Goal: Transaction & Acquisition: Purchase product/service

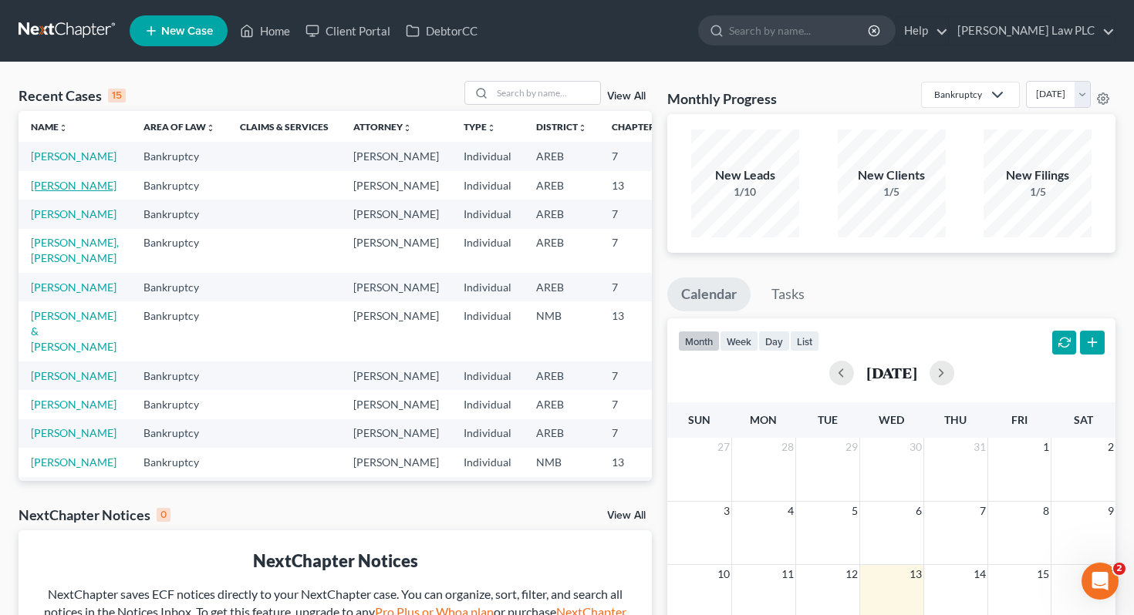
click at [41, 192] on link "[PERSON_NAME]" at bounding box center [74, 185] width 86 height 13
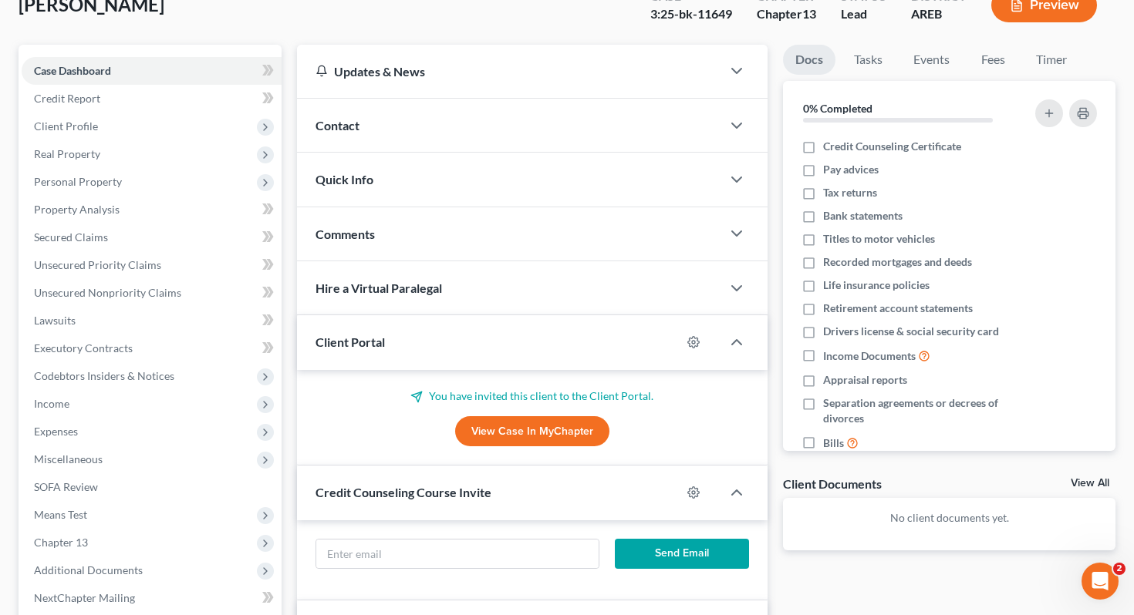
scroll to position [348, 0]
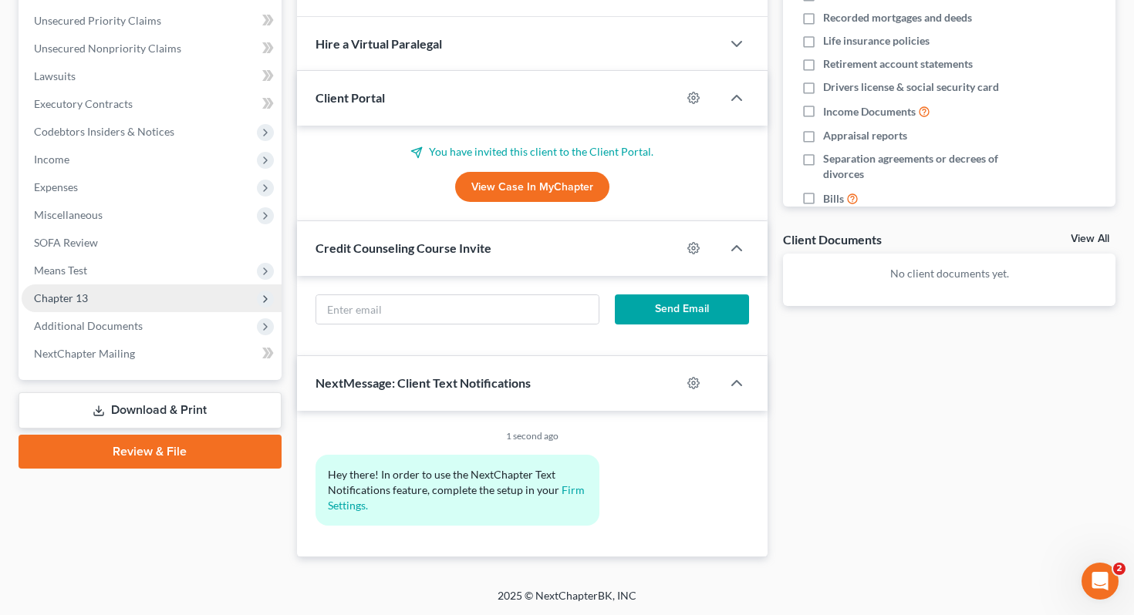
click at [83, 300] on span "Chapter 13" at bounding box center [61, 298] width 54 height 13
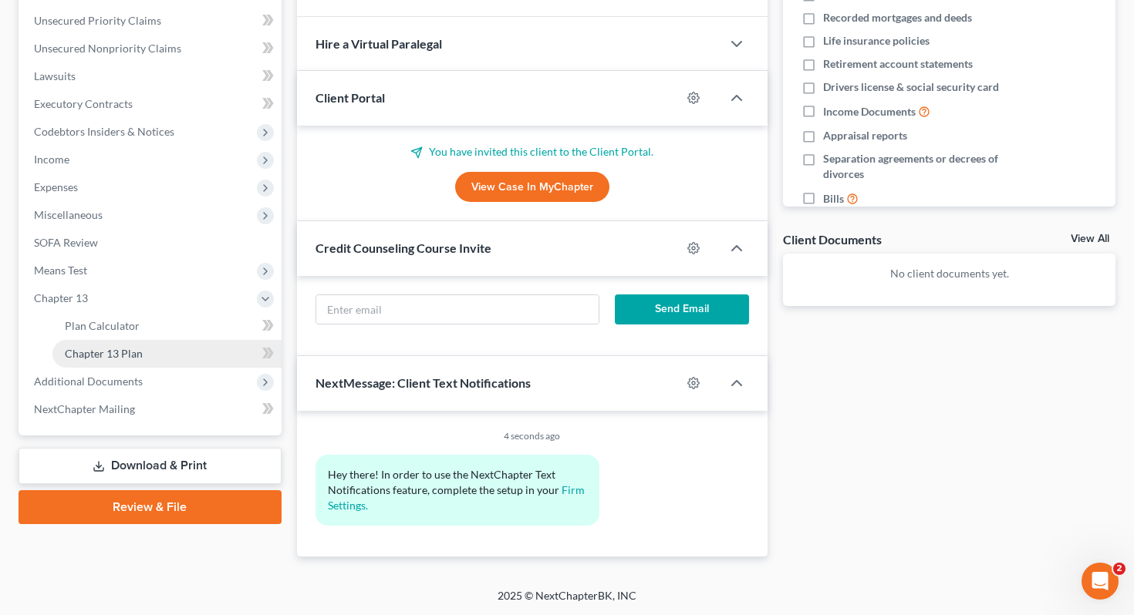
click at [116, 353] on span "Chapter 13 Plan" at bounding box center [104, 353] width 78 height 13
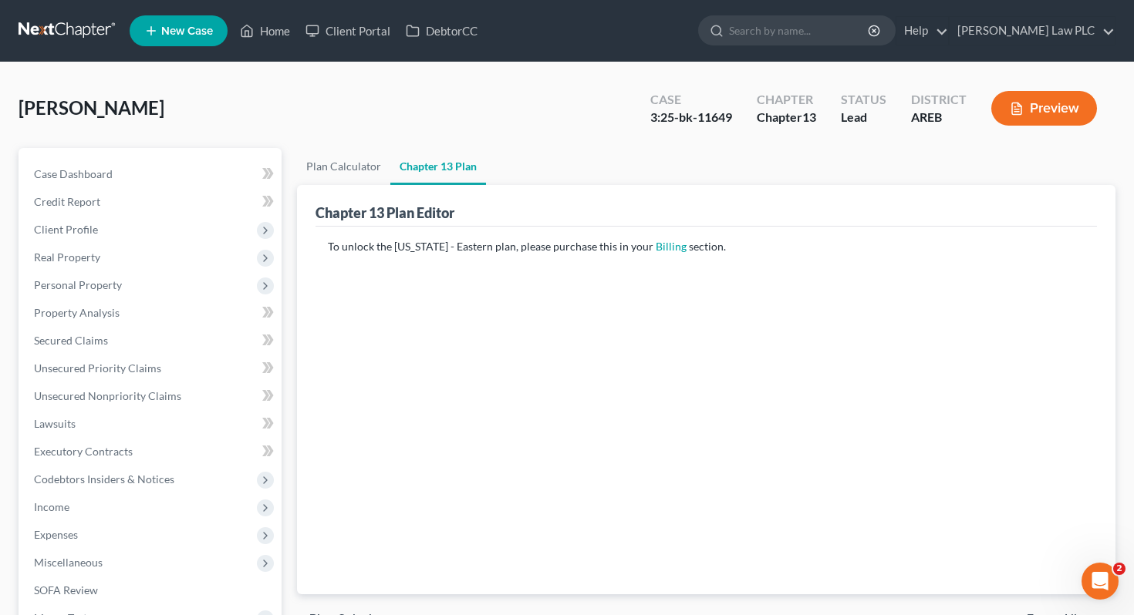
scroll to position [314, 0]
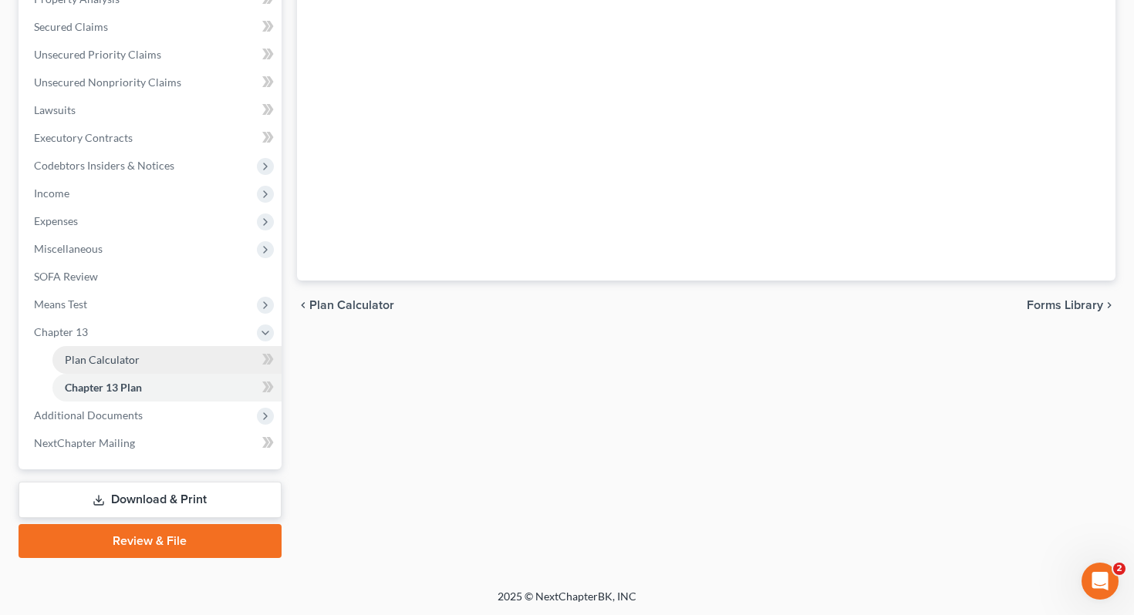
click at [113, 361] on span "Plan Calculator" at bounding box center [102, 359] width 75 height 13
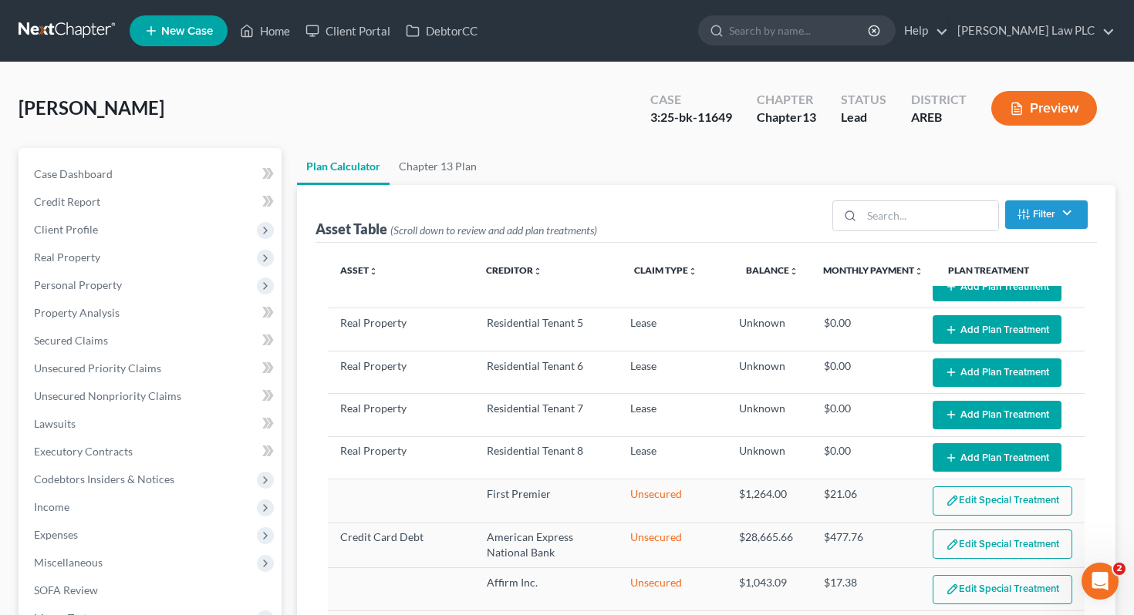
scroll to position [604, 0]
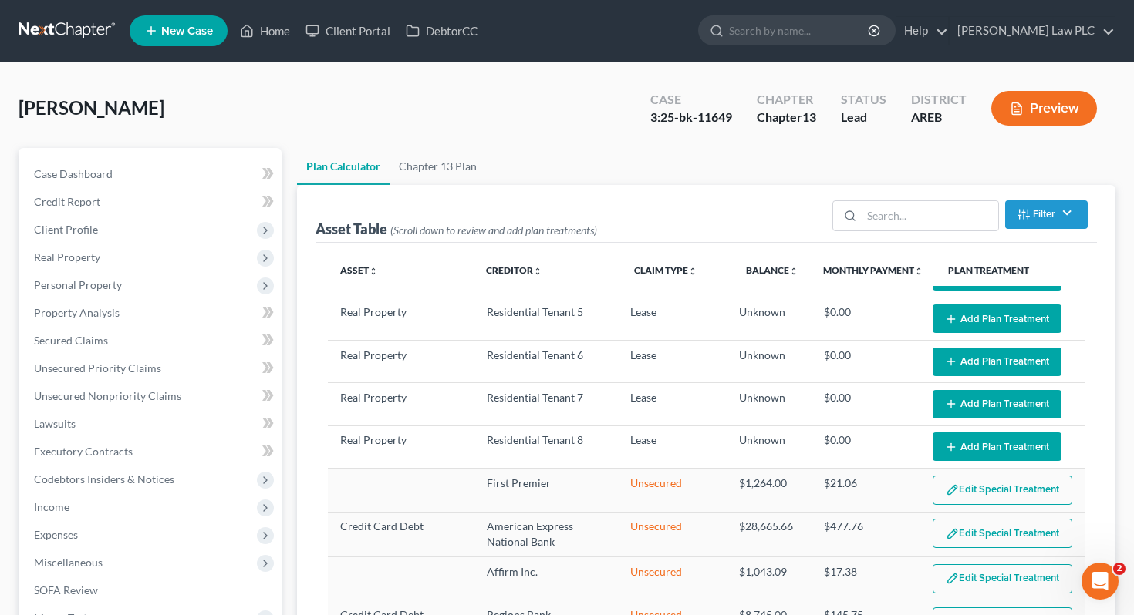
select select "59"
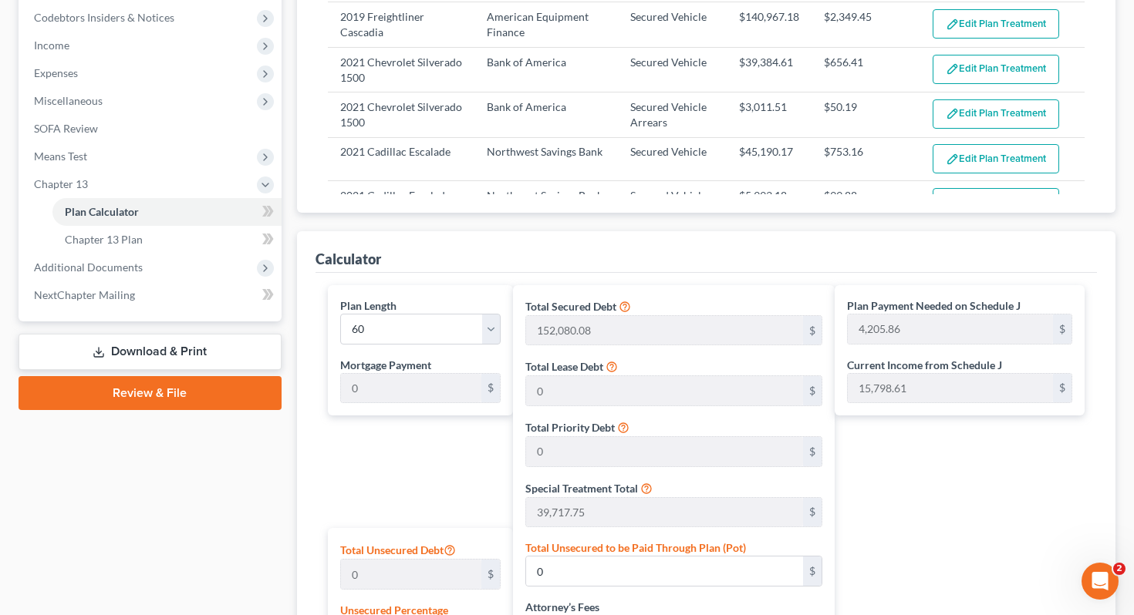
scroll to position [271, 0]
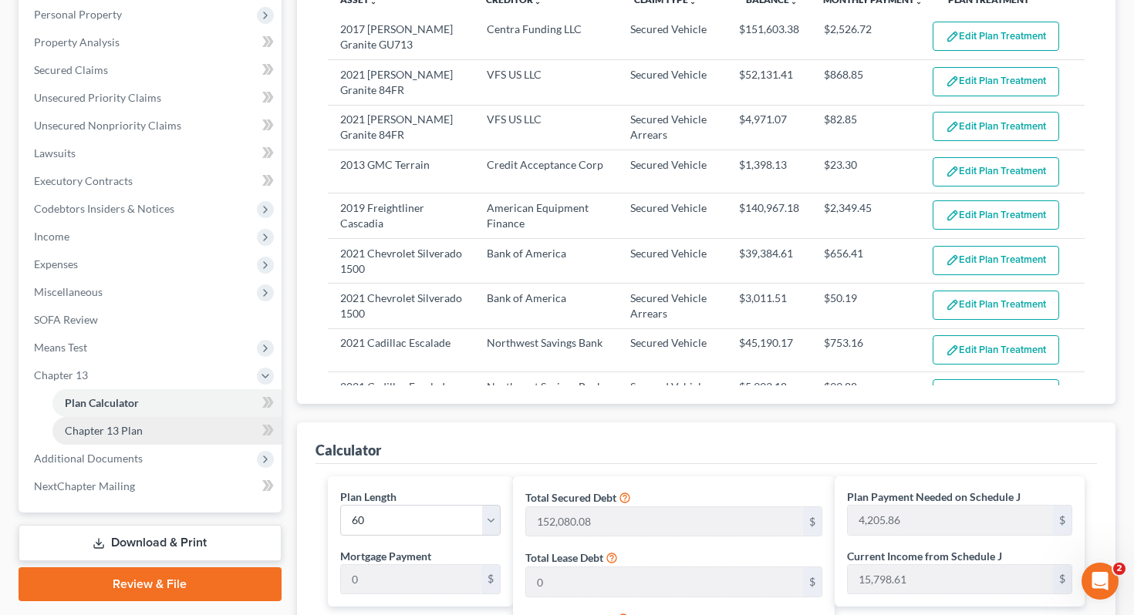
click at [173, 433] on link "Chapter 13 Plan" at bounding box center [166, 431] width 229 height 28
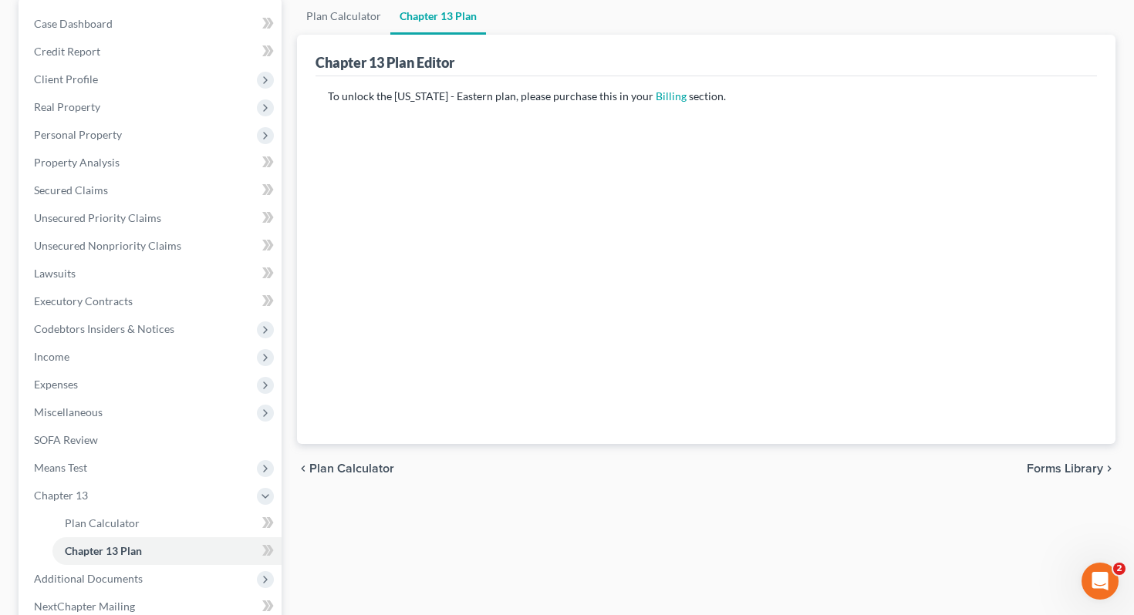
scroll to position [157, 0]
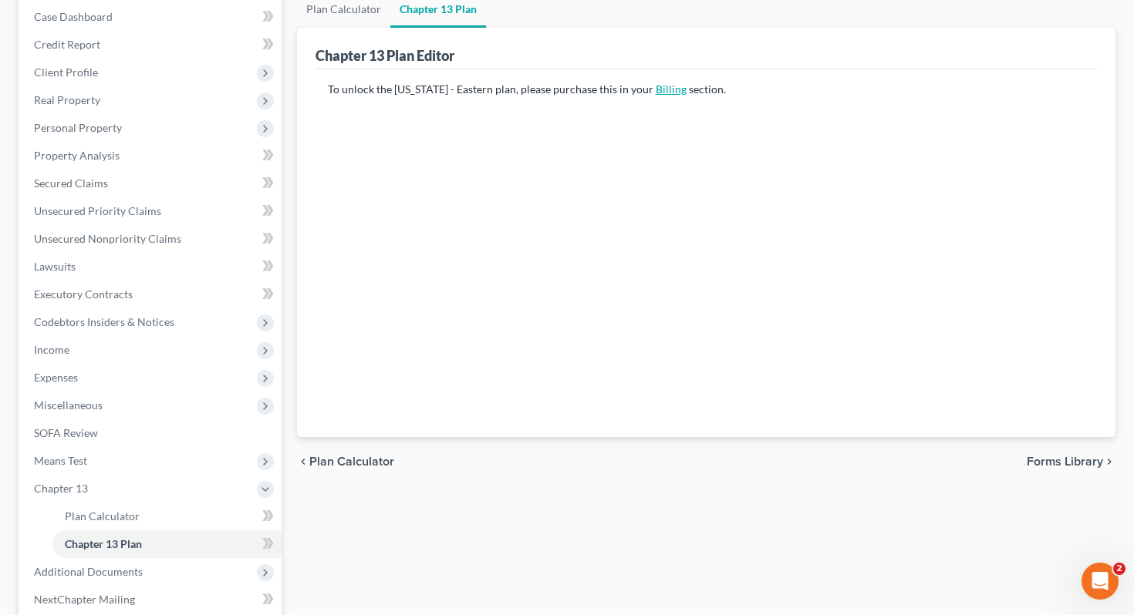
click at [656, 91] on link "Billing" at bounding box center [671, 89] width 31 height 13
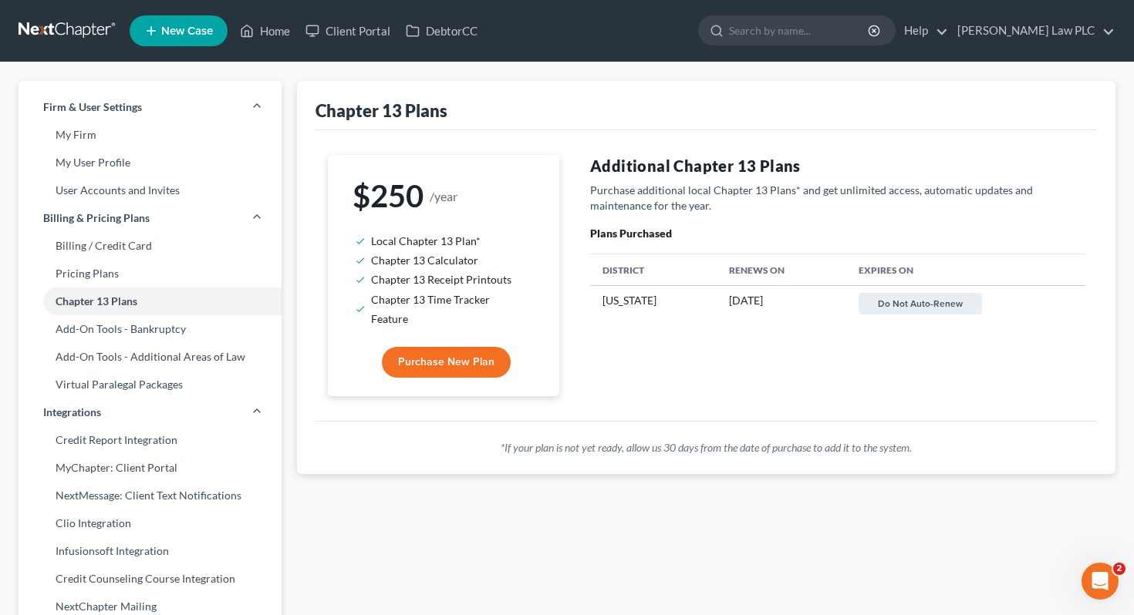
click at [604, 299] on td "New Mexico" at bounding box center [653, 303] width 126 height 35
click at [450, 356] on span "Purchase New Plan" at bounding box center [446, 362] width 96 height 13
select select "5"
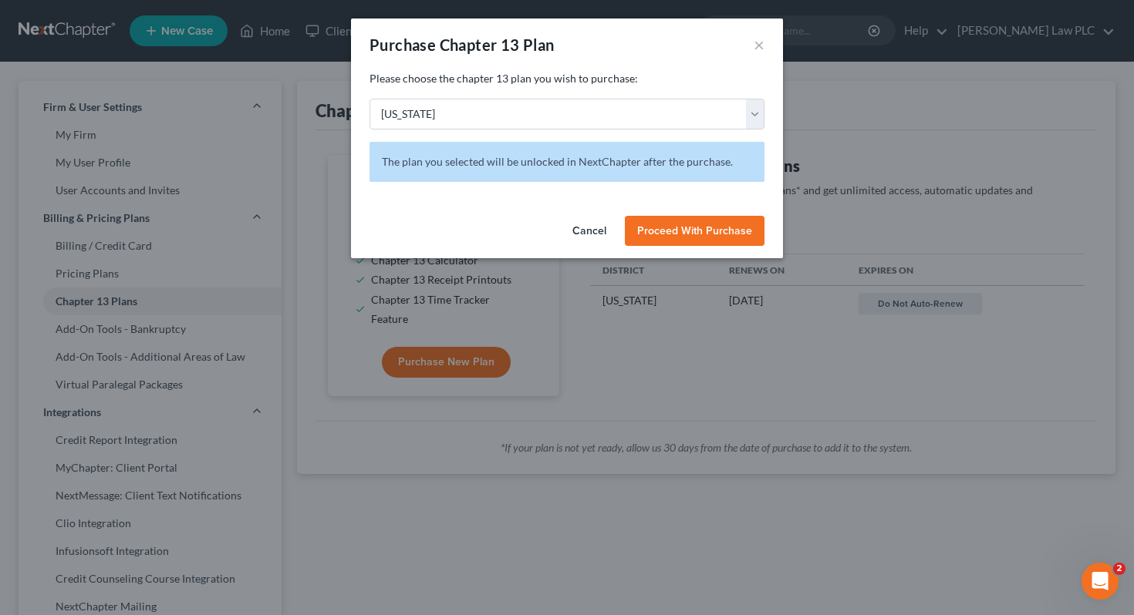
click at [710, 235] on span "Proceed With Purchase" at bounding box center [694, 230] width 115 height 13
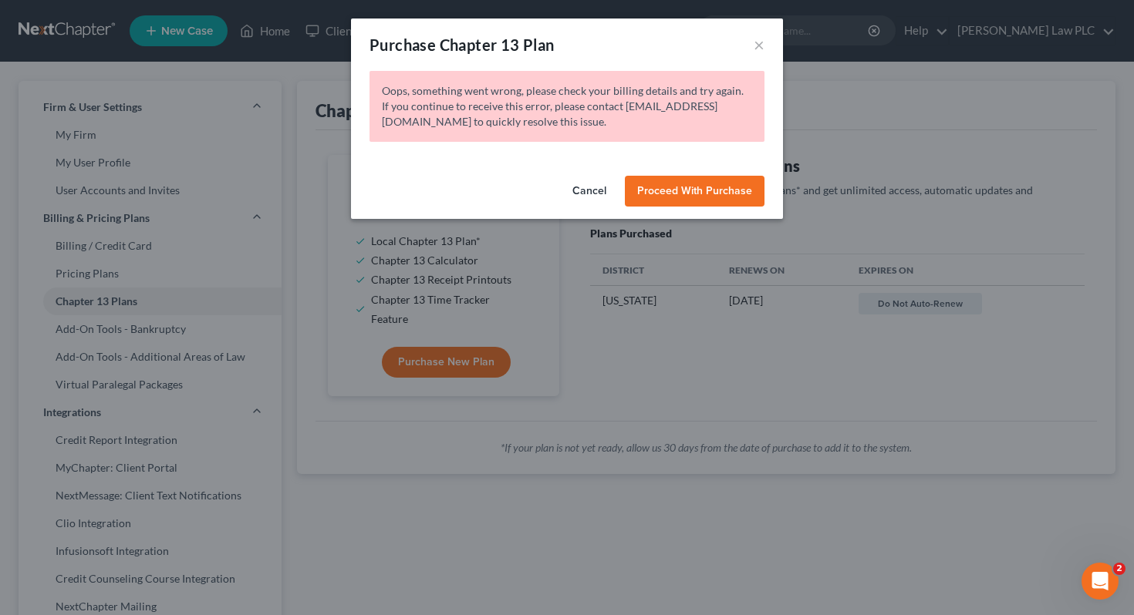
click at [584, 189] on button "Cancel" at bounding box center [589, 191] width 59 height 31
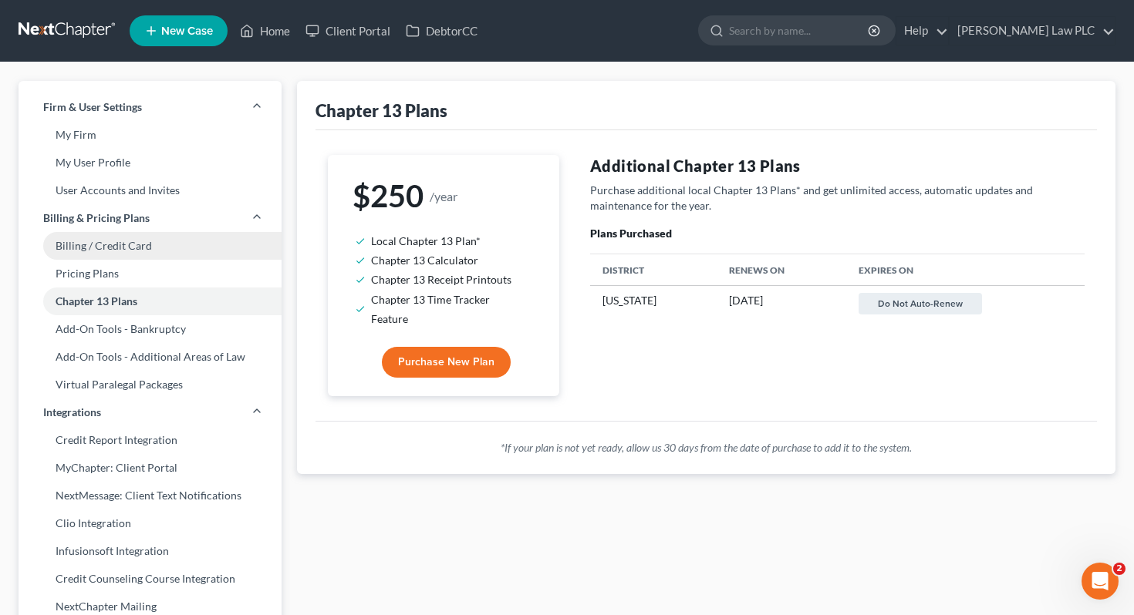
click at [122, 239] on link "Billing / Credit Card" at bounding box center [150, 246] width 263 height 28
select select "2"
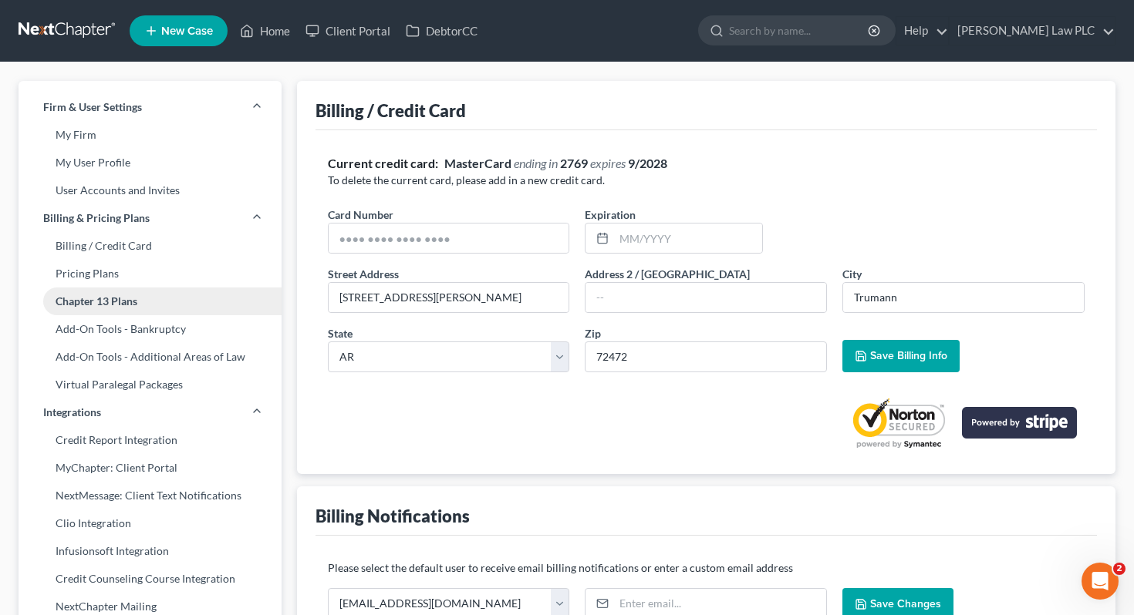
click at [127, 302] on link "Chapter 13 Plans" at bounding box center [150, 302] width 263 height 28
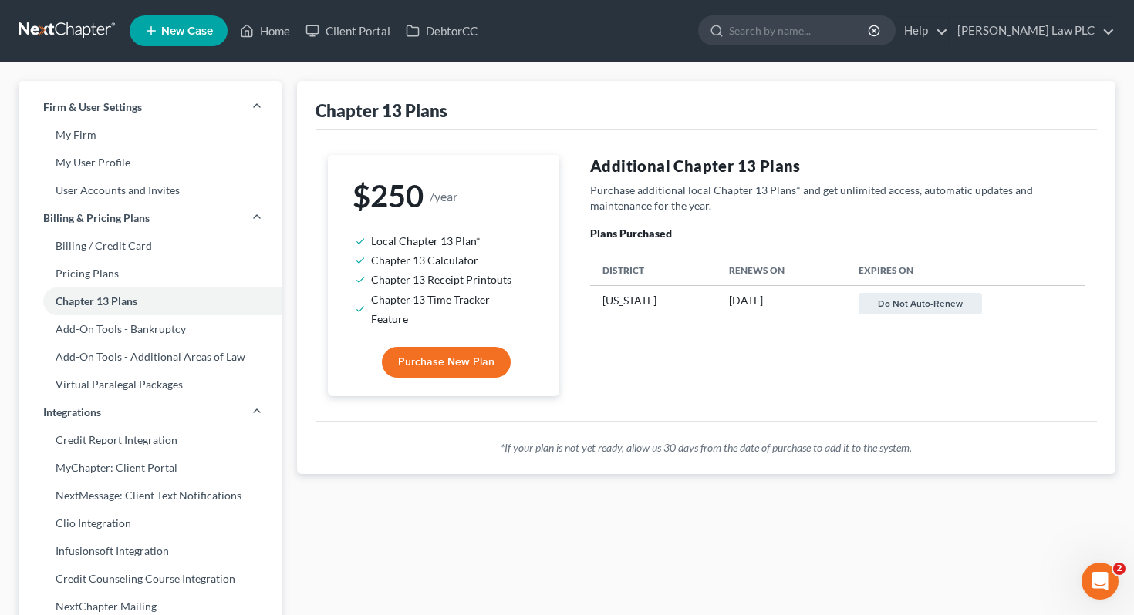
click at [445, 356] on span "Purchase New Plan" at bounding box center [446, 362] width 96 height 13
select select "5"
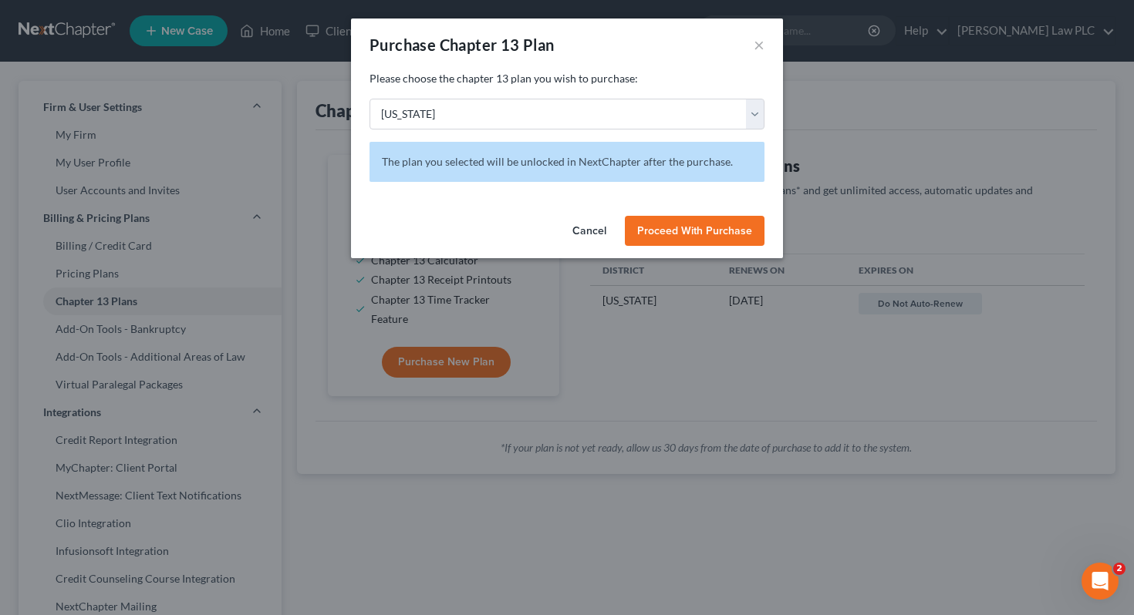
click at [669, 241] on button "Proceed With Purchase" at bounding box center [695, 231] width 140 height 31
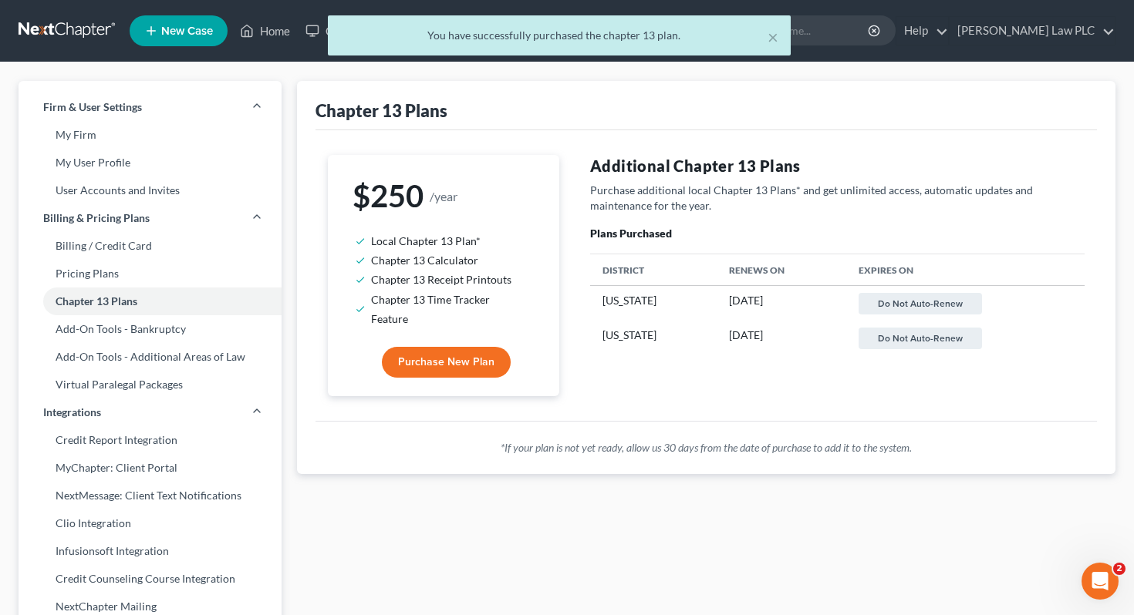
click at [66, 24] on div "× You have successfully purchased the chapter 13 plan." at bounding box center [559, 39] width 1134 height 48
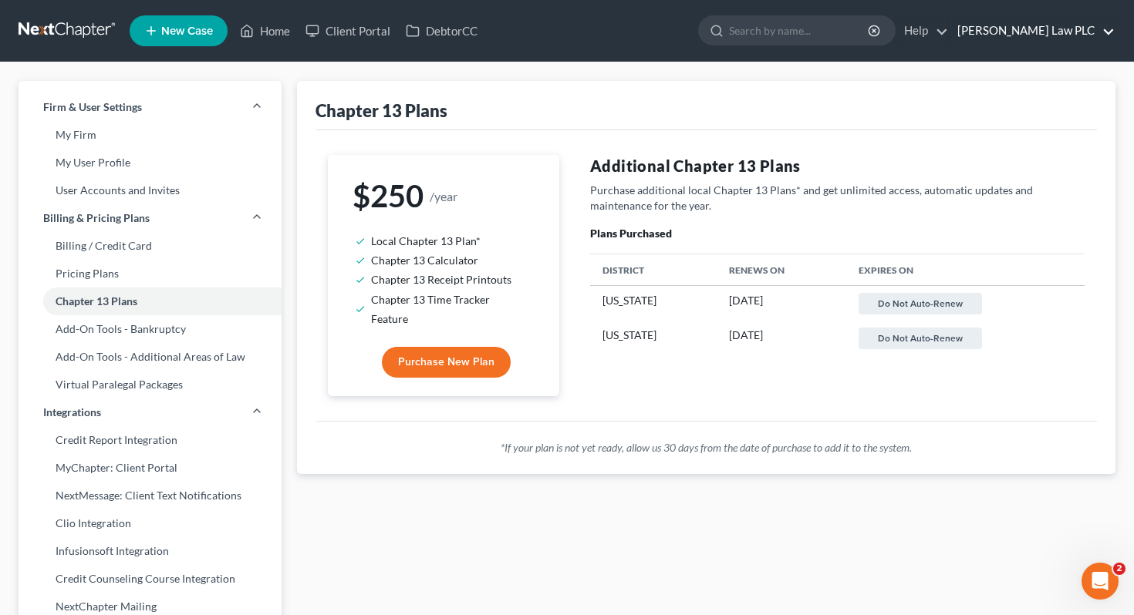
click at [1073, 40] on link "[PERSON_NAME] Law PLC" at bounding box center [1031, 31] width 165 height 28
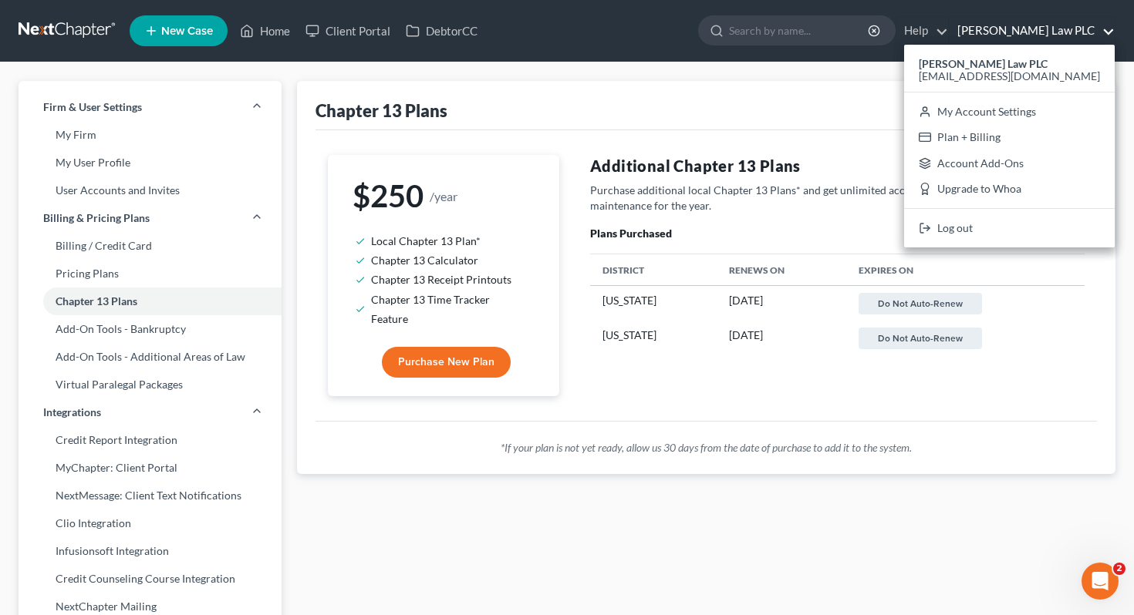
click at [636, 203] on p "Purchase additional local Chapter 13 Plans* and get unlimited access, automatic…" at bounding box center [837, 198] width 494 height 31
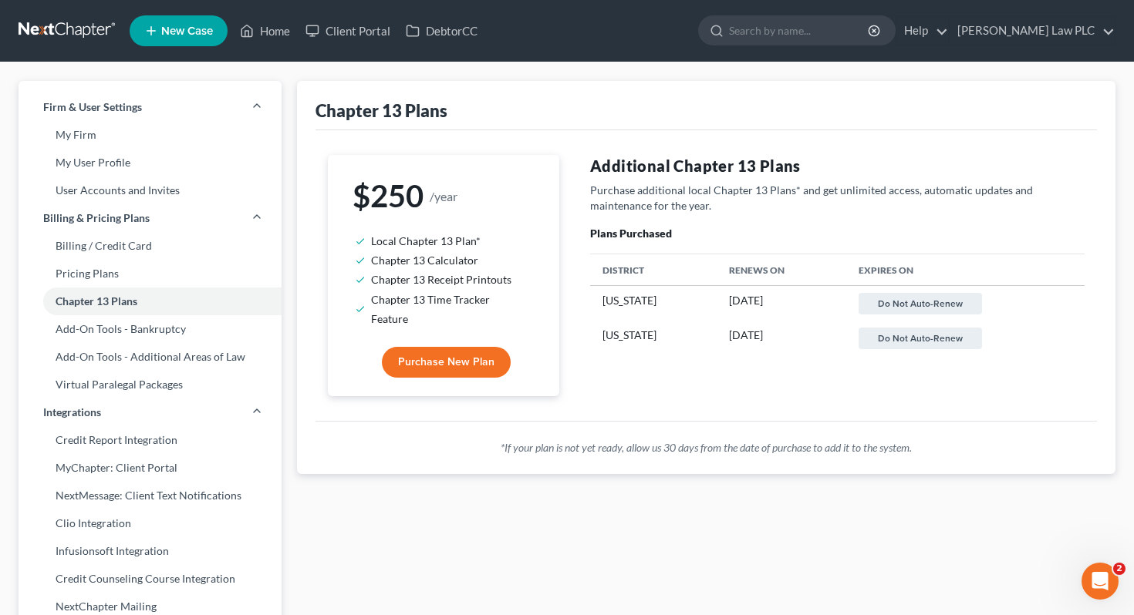
click at [58, 25] on link at bounding box center [68, 31] width 99 height 28
